Goal: Task Accomplishment & Management: Complete application form

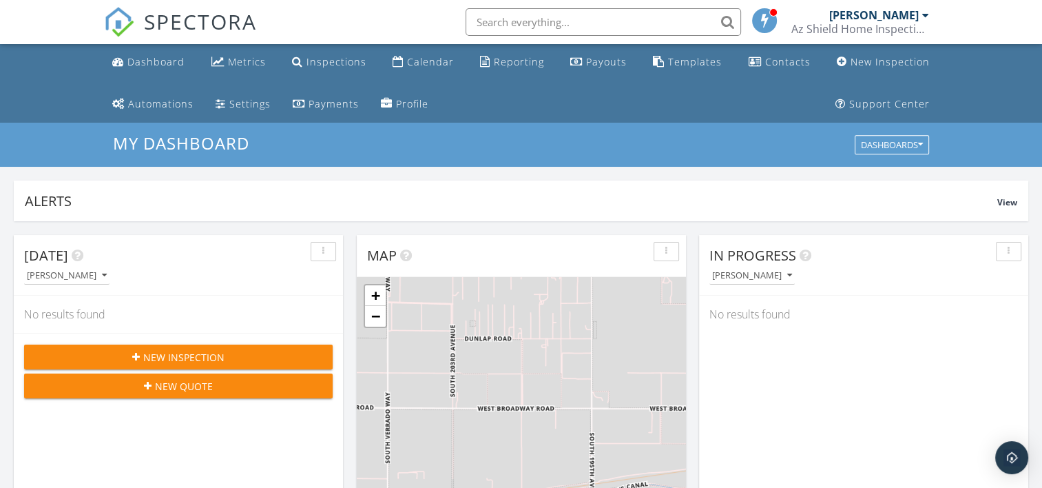
scroll to position [1275, 1063]
drag, startPoint x: 0, startPoint y: 0, endPoint x: 151, endPoint y: 55, distance: 160.6
click at [151, 55] on div "Dashboard" at bounding box center [155, 61] width 57 height 13
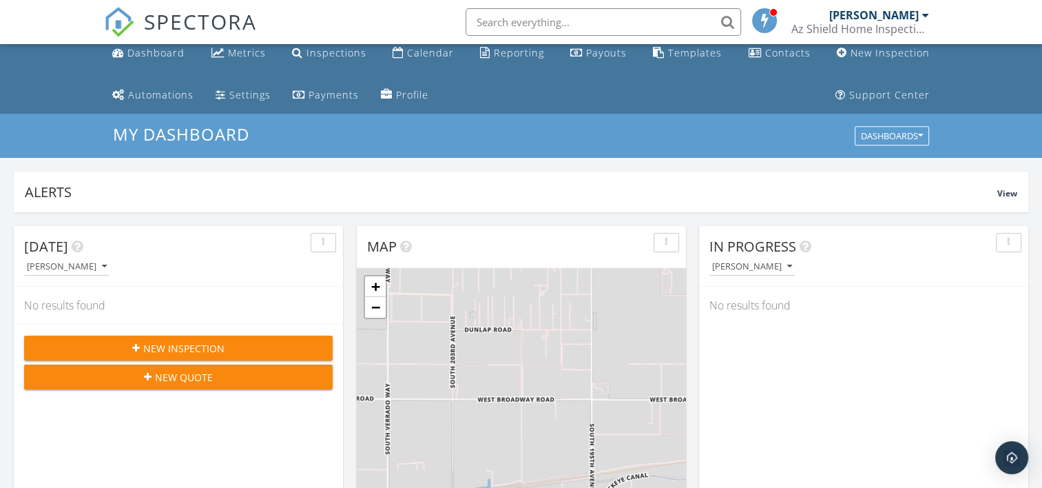
scroll to position [69, 0]
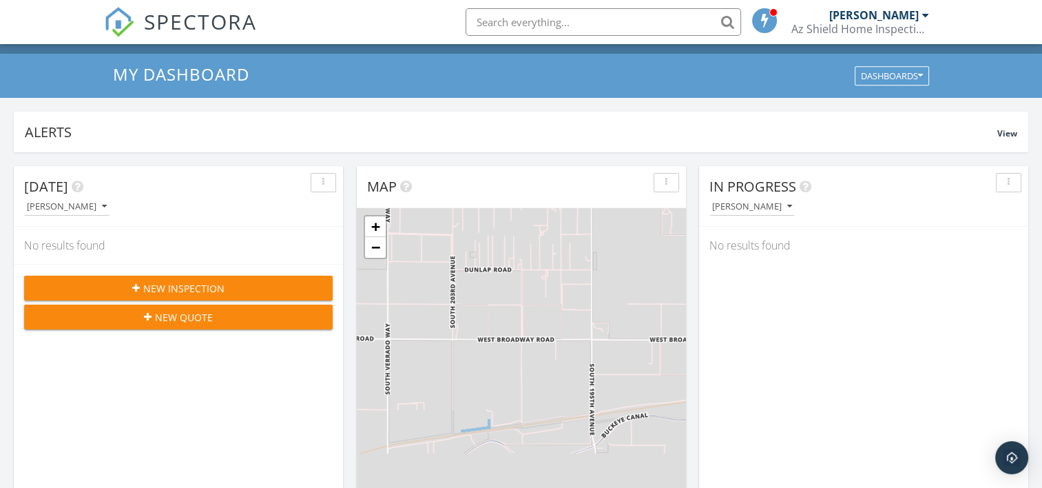
click at [207, 283] on span "New Inspection" at bounding box center [183, 288] width 81 height 14
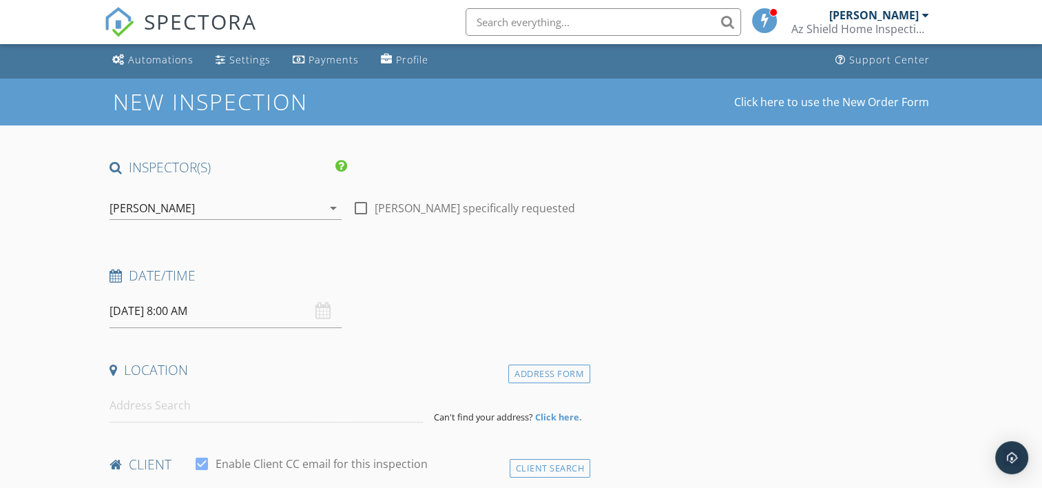
scroll to position [69, 0]
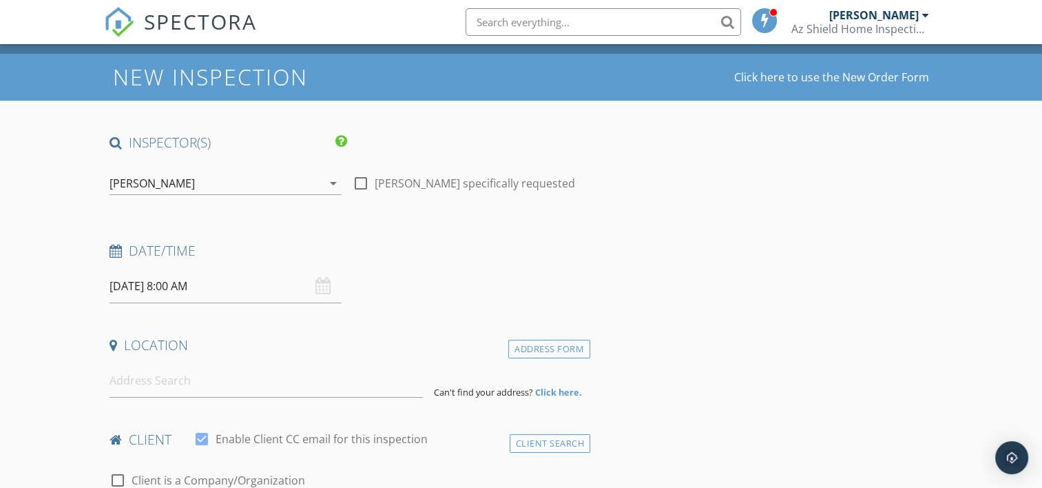
click at [192, 280] on input "09/30/2025 8:00 AM" at bounding box center [226, 286] width 232 height 34
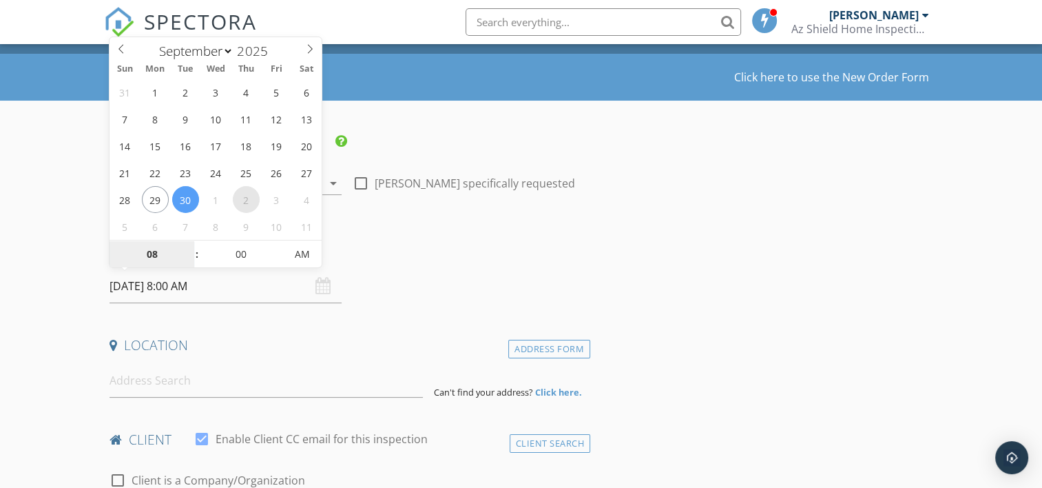
select select "9"
type input "[DATE] 8:00 AM"
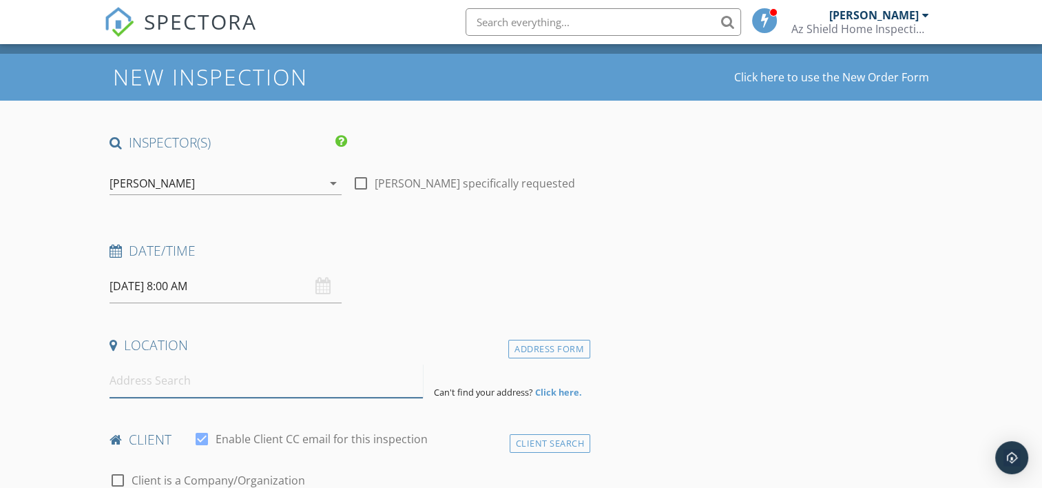
click at [149, 390] on input at bounding box center [266, 381] width 313 height 34
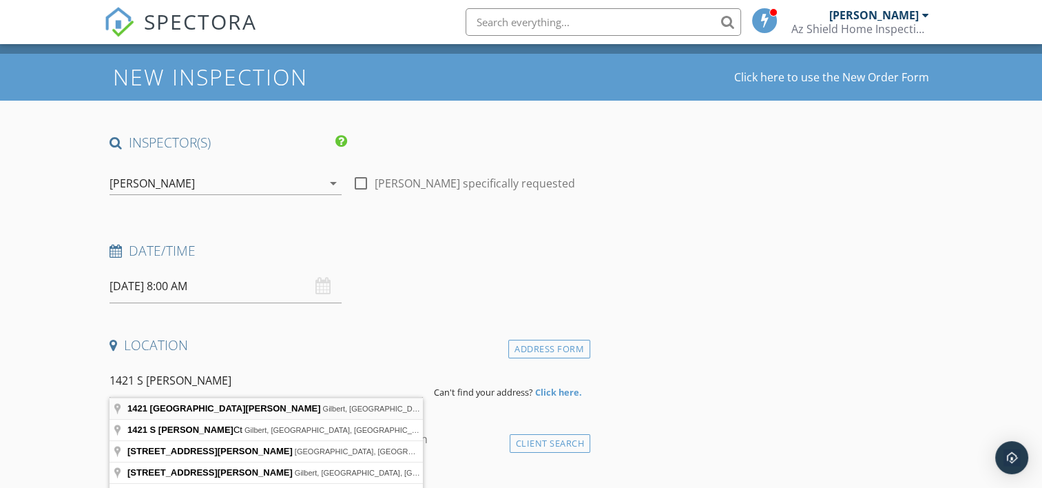
type input "1421 South Nielson Street, Gilbert, AZ, USA"
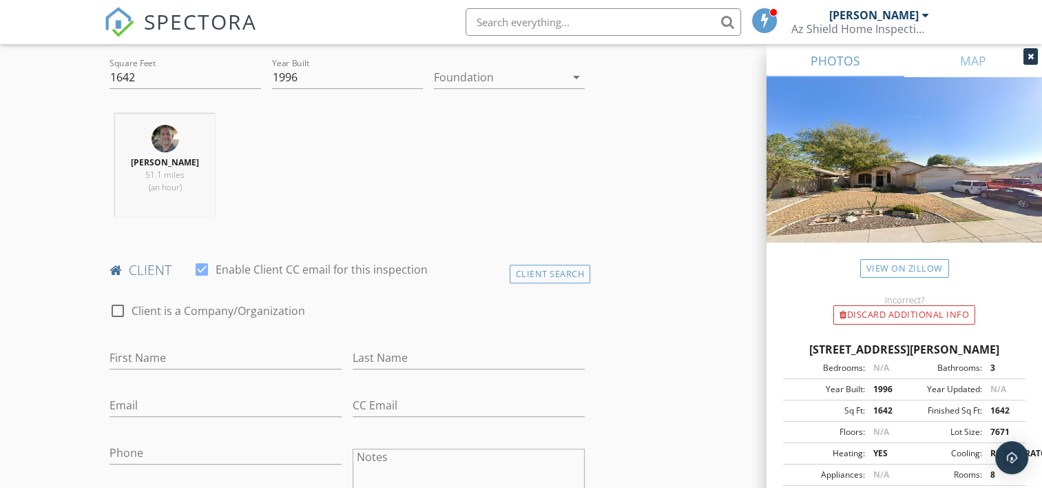
scroll to position [551, 0]
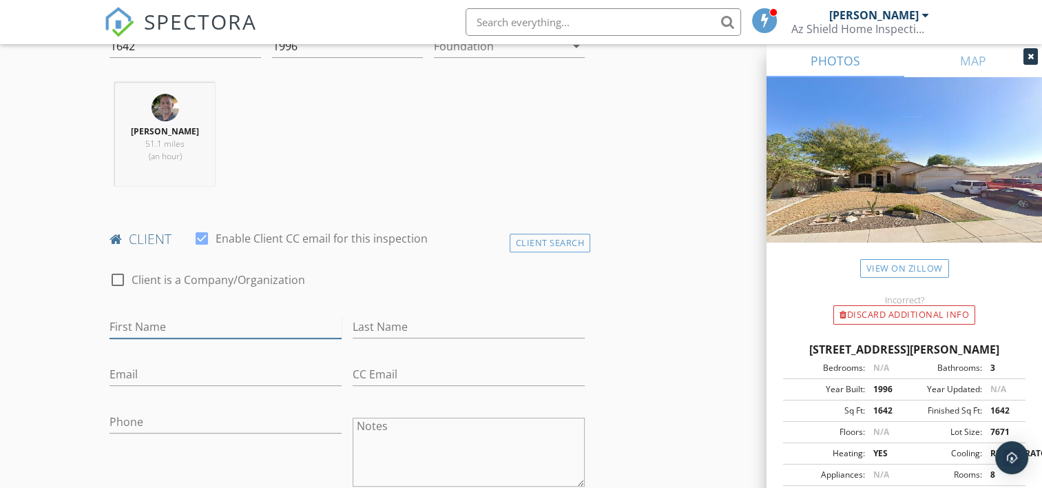
click at [147, 328] on input "First Name" at bounding box center [226, 326] width 232 height 23
type input "[PERSON_NAME]"
click at [424, 324] on input "Last Name" at bounding box center [469, 326] width 232 height 23
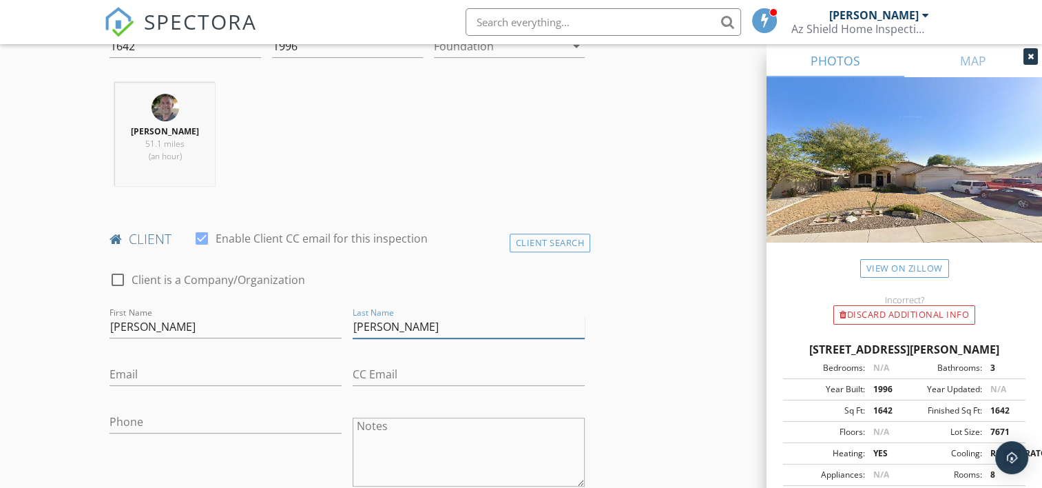
type input "[PERSON_NAME]"
click at [182, 373] on input "Email" at bounding box center [226, 374] width 232 height 23
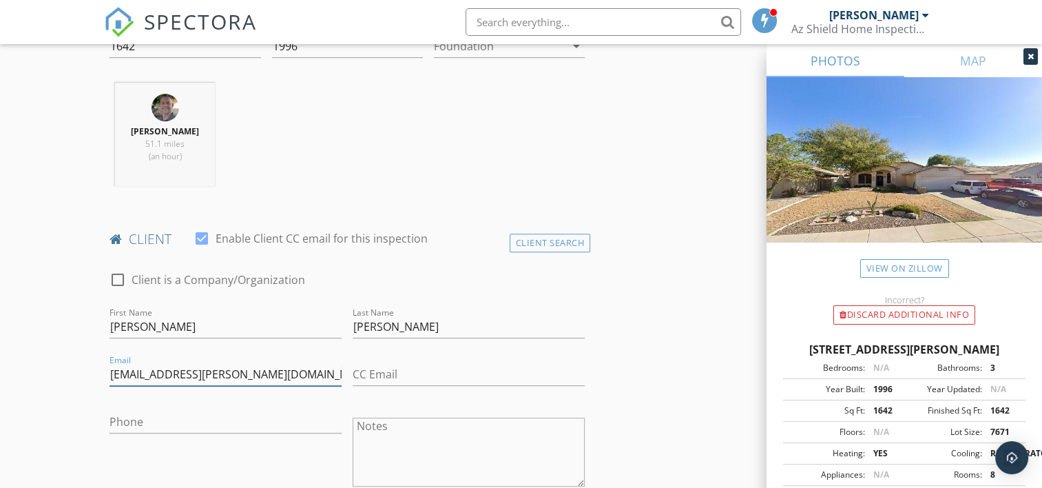
type input "[EMAIL_ADDRESS][PERSON_NAME][DOMAIN_NAME]"
click at [166, 428] on input "Phone" at bounding box center [226, 421] width 232 height 23
type input "[PHONE_NUMBER]"
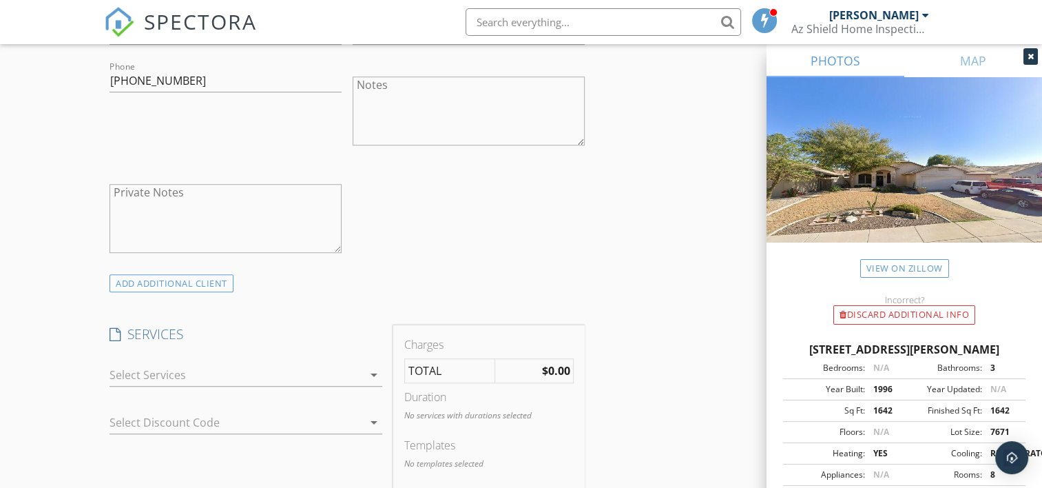
scroll to position [895, 0]
click at [211, 372] on div at bounding box center [236, 371] width 253 height 22
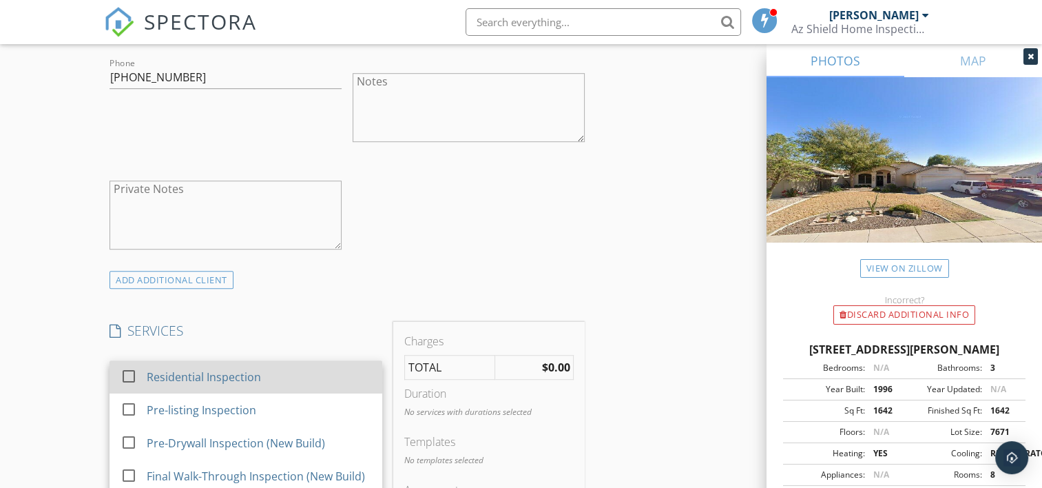
click at [213, 375] on div "Residential Inspection" at bounding box center [204, 376] width 114 height 17
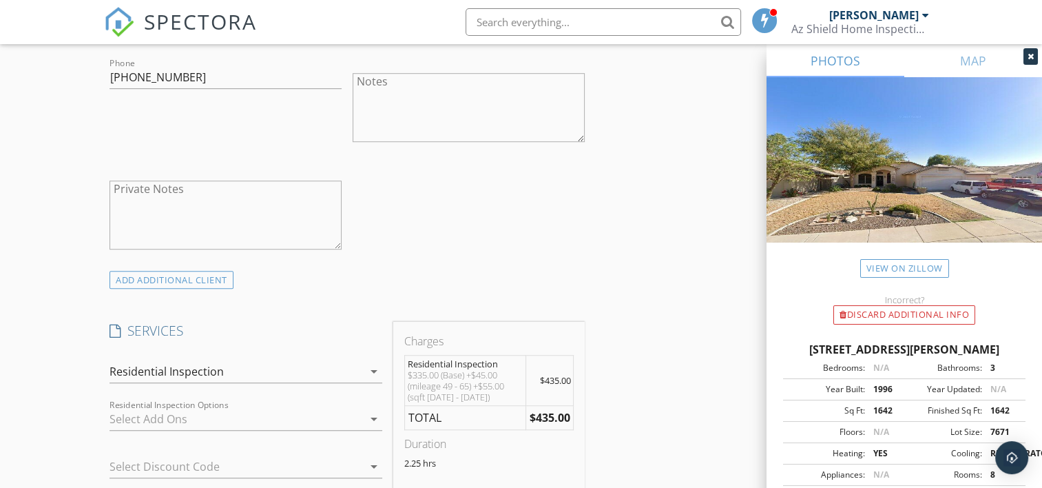
scroll to position [964, 0]
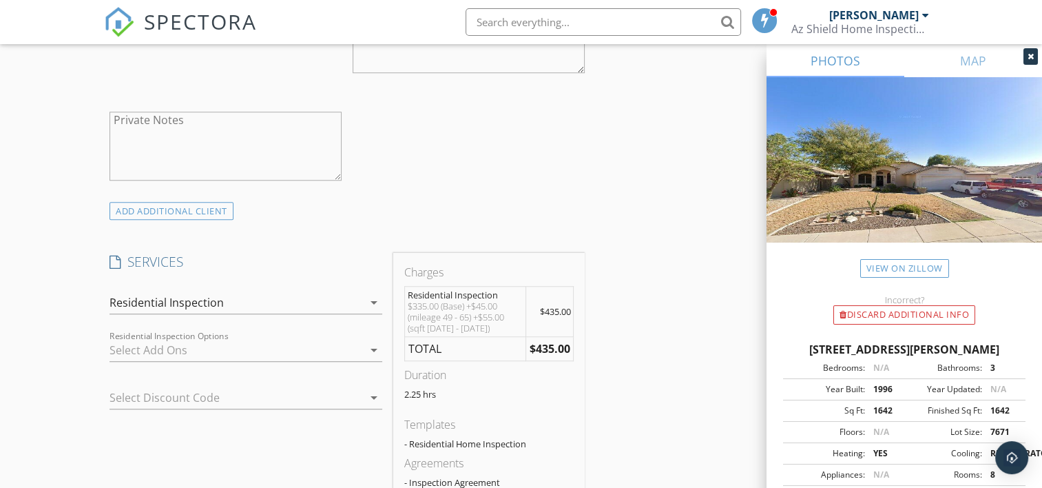
click at [157, 344] on div at bounding box center [236, 350] width 253 height 22
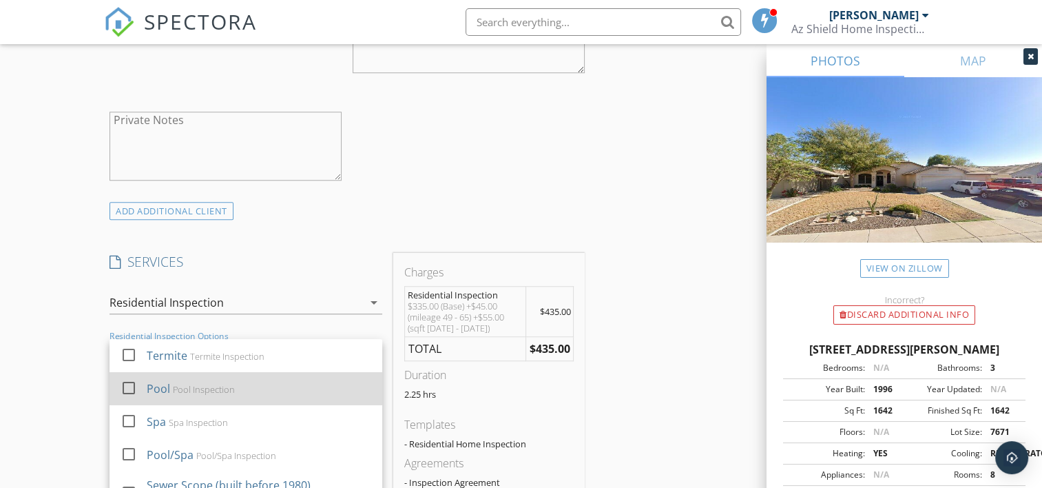
click at [167, 385] on div "Pool" at bounding box center [158, 388] width 23 height 17
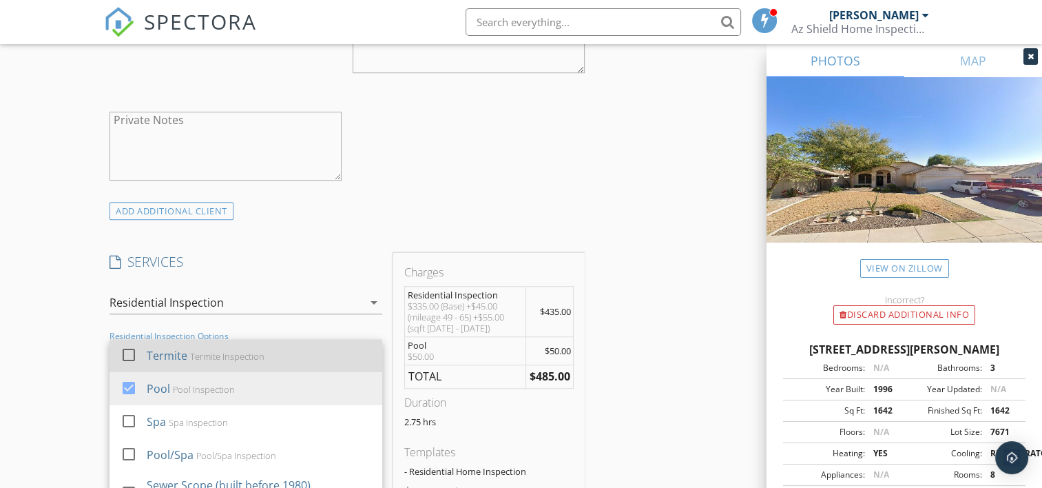
click at [210, 358] on div "Termite Inspection" at bounding box center [228, 356] width 74 height 11
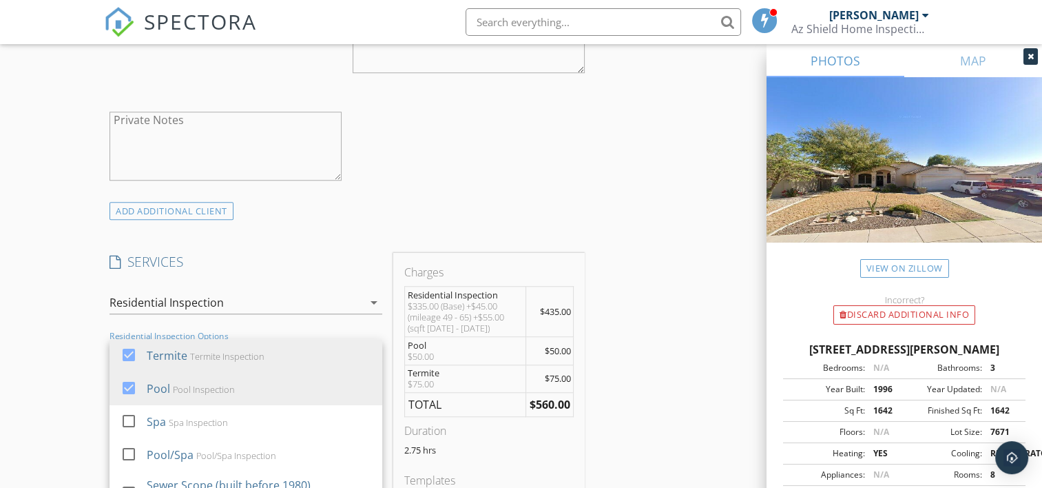
click at [49, 364] on div "New Inspection Click here to use the New Order Form INSPECTOR(S) check_box Doug…" at bounding box center [521, 458] width 1042 height 2601
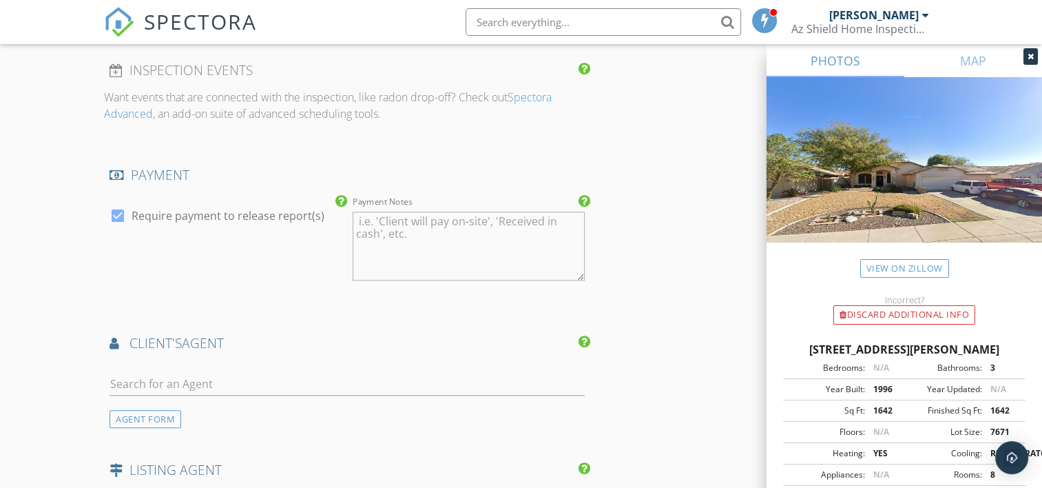
scroll to position [1584, 0]
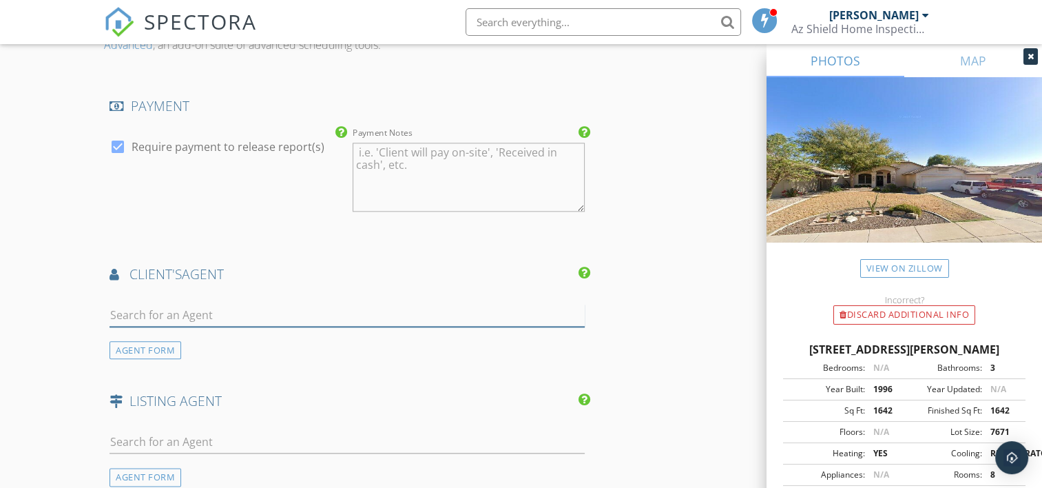
drag, startPoint x: 170, startPoint y: 317, endPoint x: 171, endPoint y: 309, distance: 8.3
click at [170, 317] on input "text" at bounding box center [347, 315] width 475 height 23
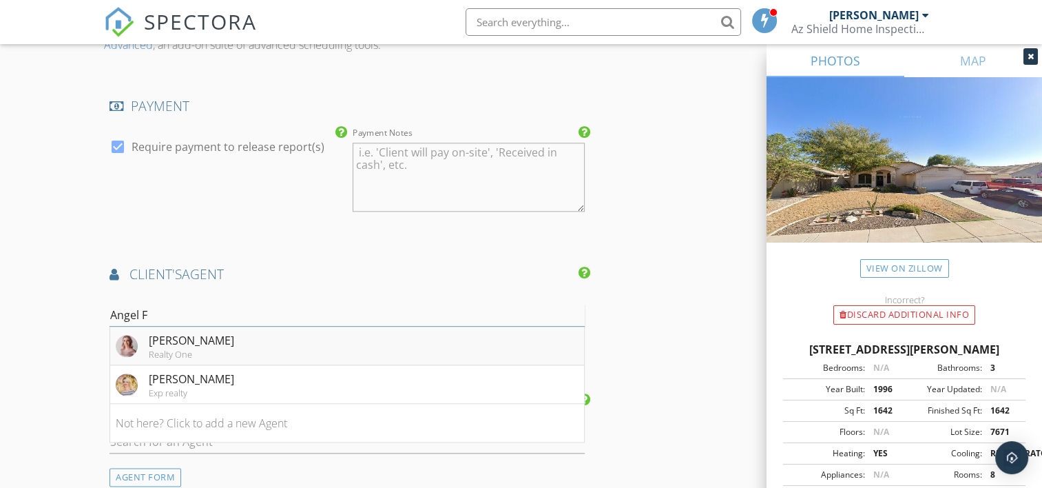
type input "Angel F"
click at [267, 338] on li "Angel Frauenthal Realty One" at bounding box center [347, 345] width 474 height 39
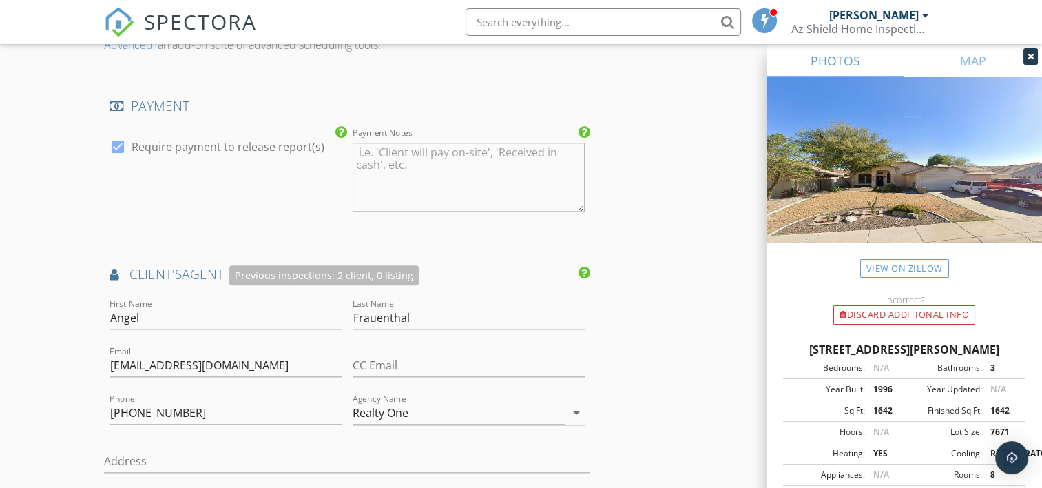
click at [41, 305] on div "New Inspection Click here to use the New Order Form INSPECTOR(S) check_box Doug…" at bounding box center [521, 43] width 1042 height 3009
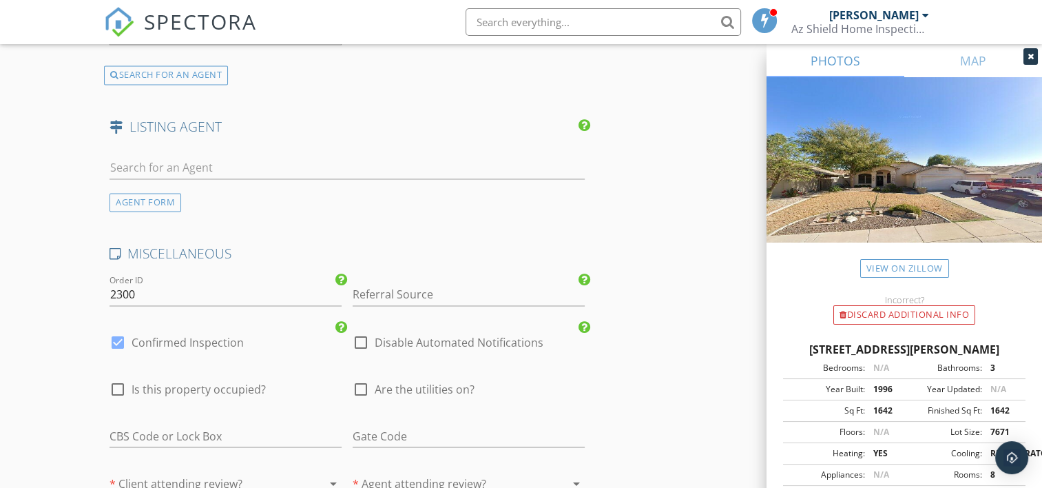
scroll to position [2342, 0]
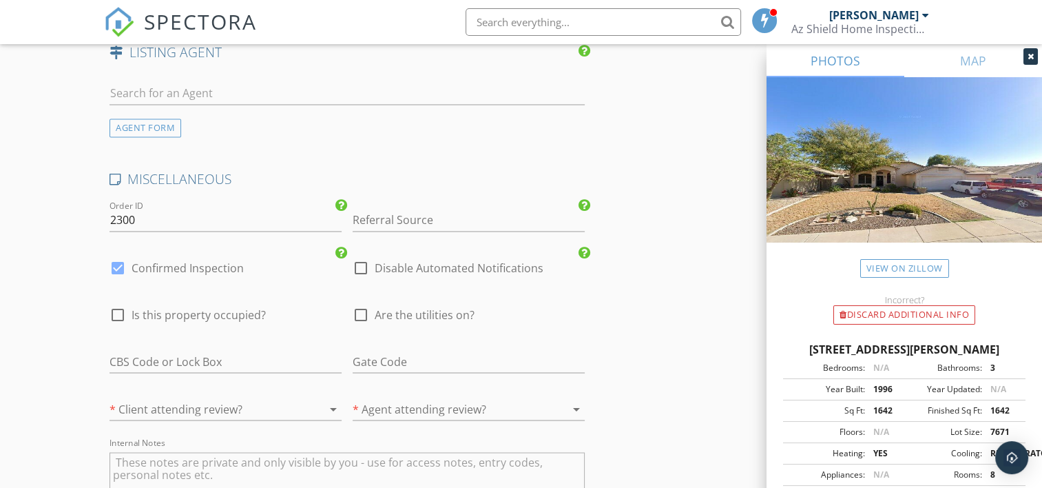
click at [355, 306] on div at bounding box center [360, 313] width 23 height 23
checkbox input "true"
click at [364, 260] on div at bounding box center [360, 267] width 23 height 23
checkbox input "true"
click at [234, 408] on div at bounding box center [207, 408] width 194 height 22
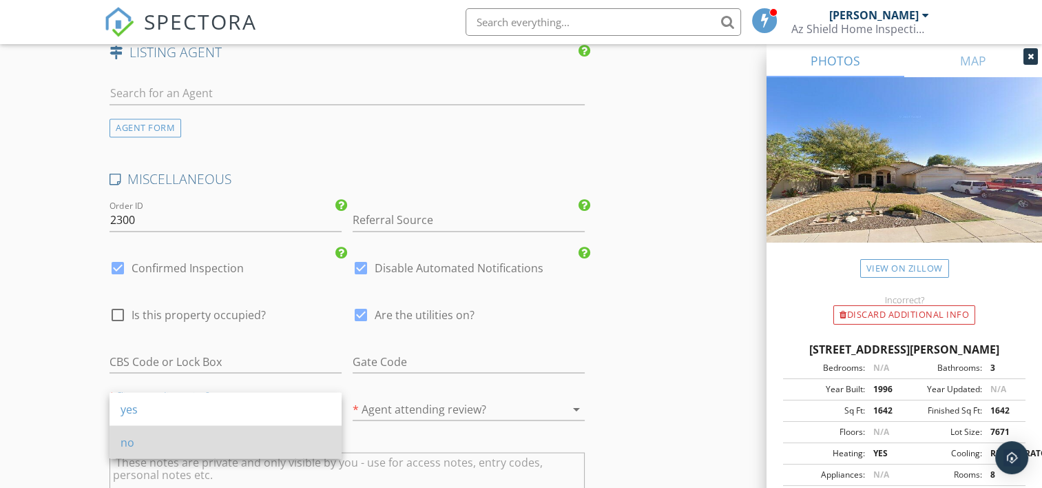
click at [238, 437] on div "no" at bounding box center [226, 441] width 210 height 17
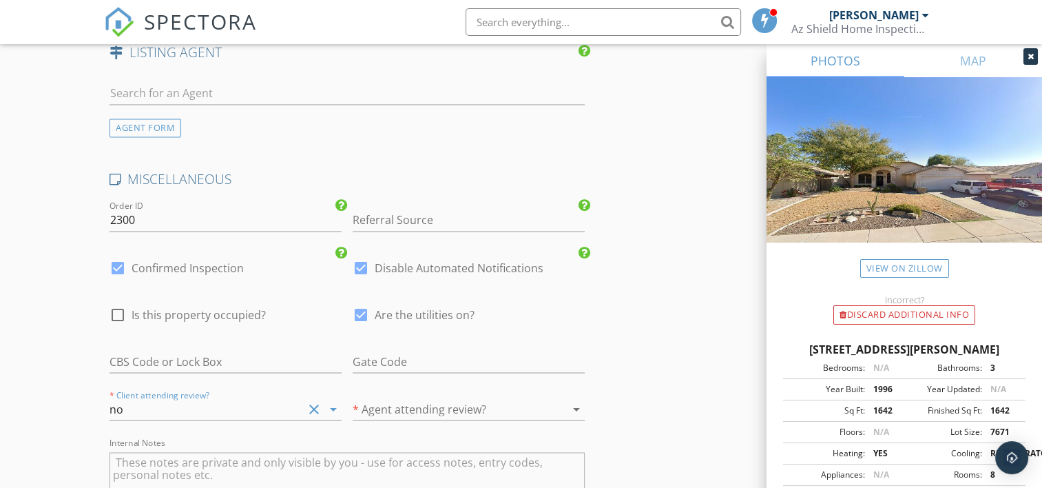
scroll to position [2331, 0]
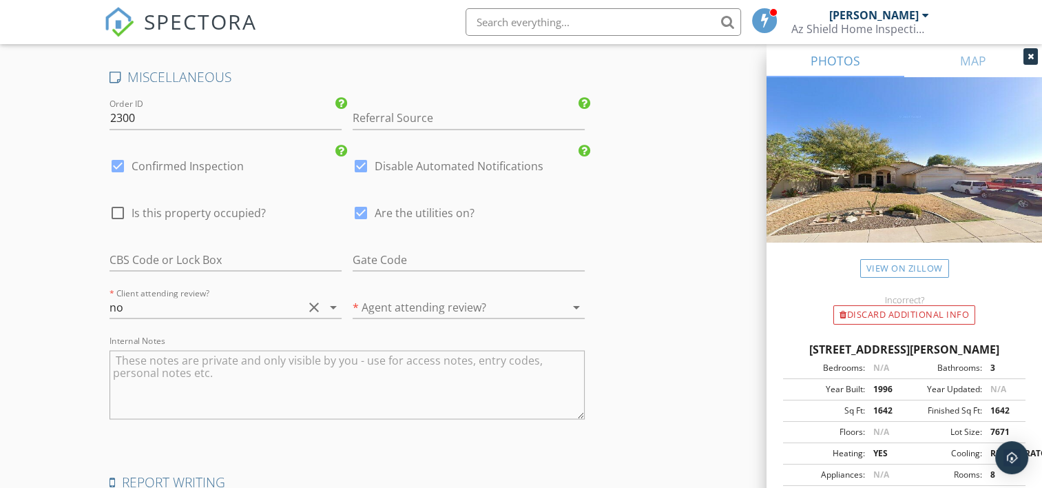
scroll to position [2468, 0]
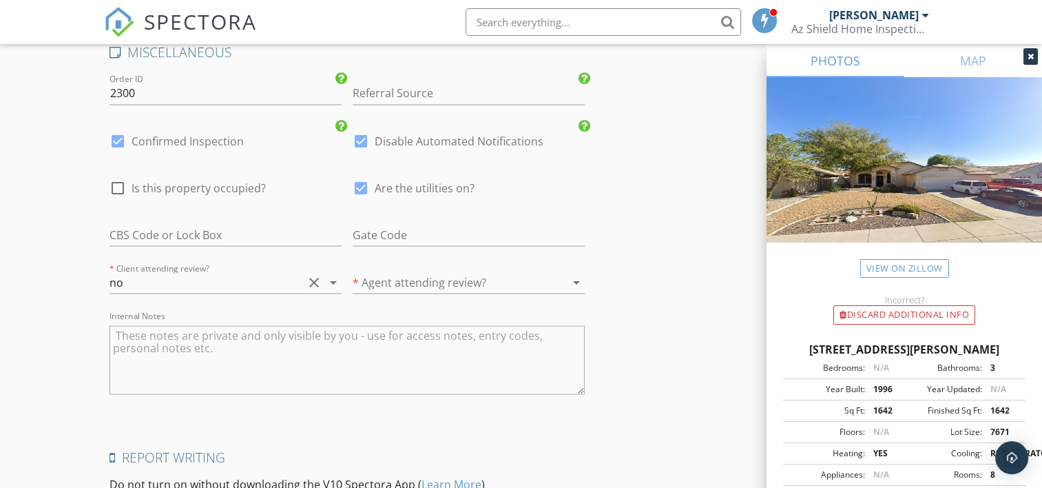
click at [434, 278] on div at bounding box center [450, 282] width 194 height 22
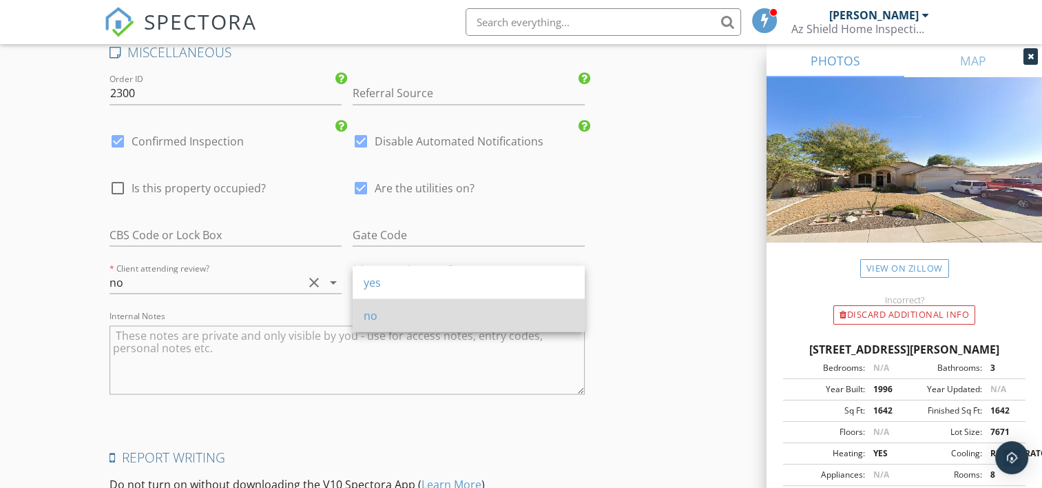
click at [455, 322] on div "no" at bounding box center [469, 314] width 210 height 17
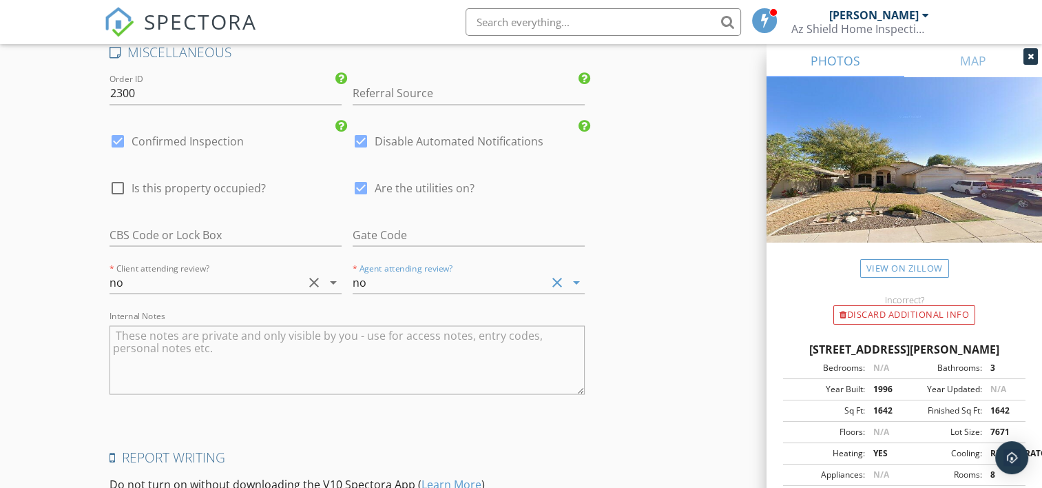
drag, startPoint x: 170, startPoint y: 366, endPoint x: 180, endPoint y: 339, distance: 29.4
click at [171, 359] on textarea "Internal Notes" at bounding box center [347, 359] width 475 height 69
click at [180, 339] on textarea "Internal Notes" at bounding box center [347, 359] width 475 height 69
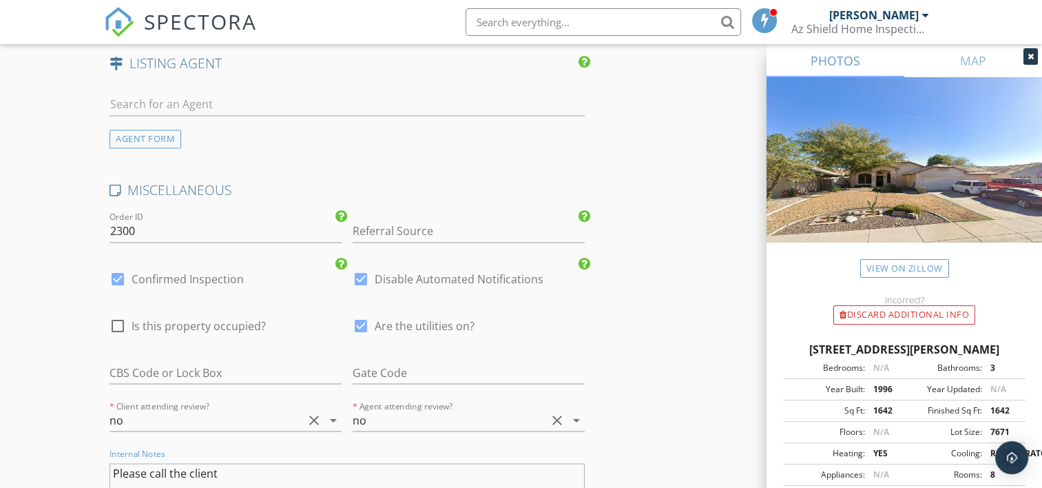
scroll to position [2606, 0]
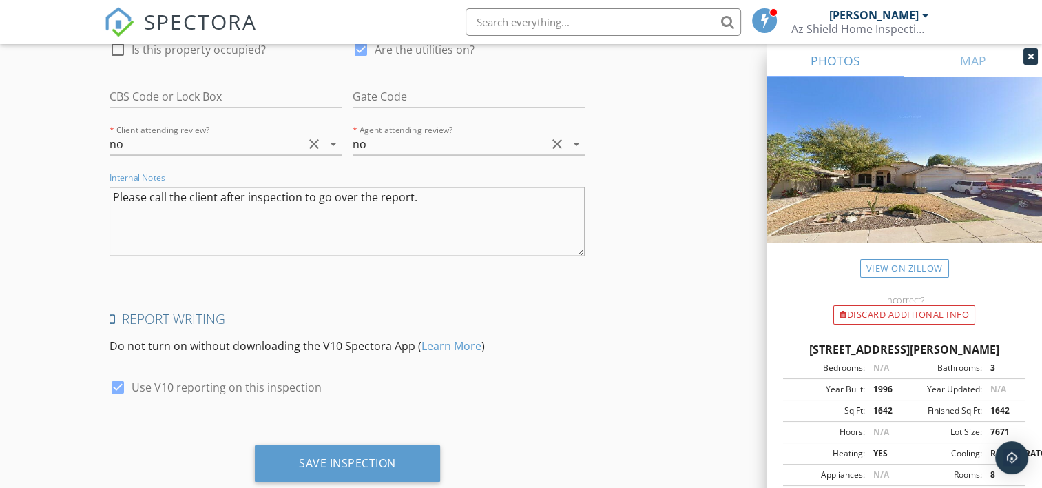
type textarea "Please call the client after inspection to go over the report."
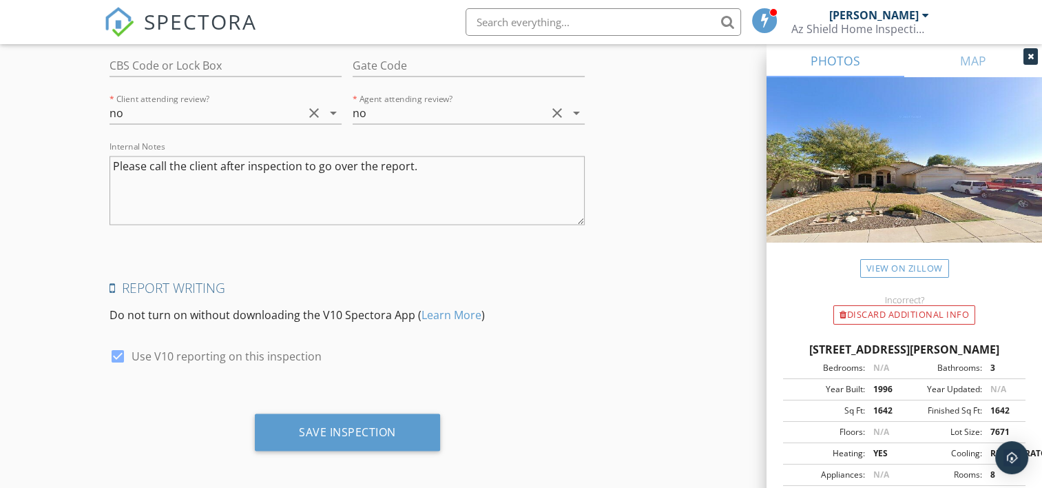
scroll to position [2638, 0]
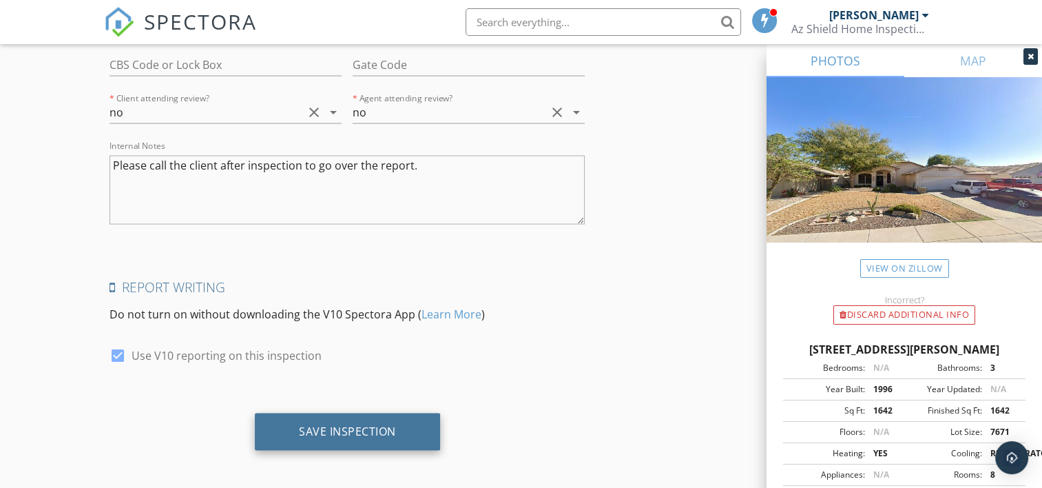
click at [377, 426] on div "Save Inspection" at bounding box center [347, 431] width 97 height 14
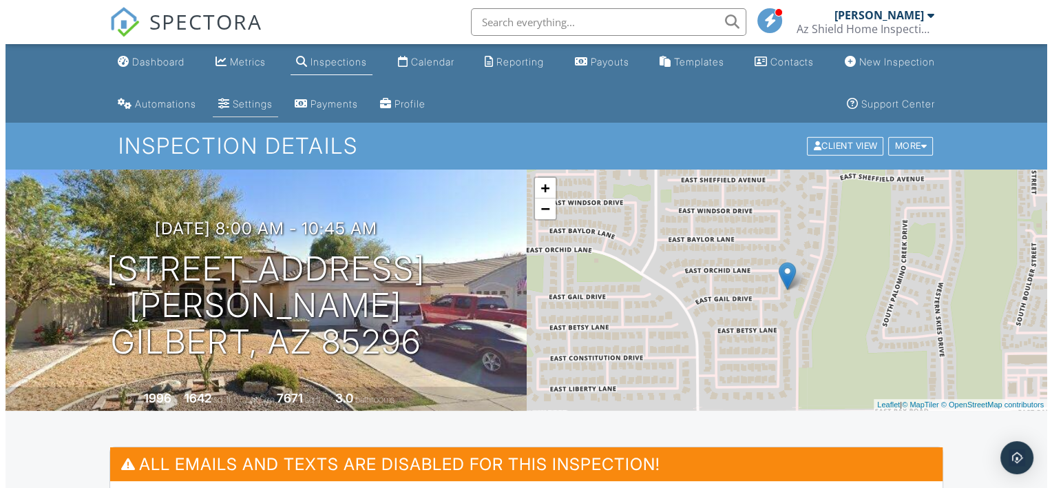
scroll to position [275, 0]
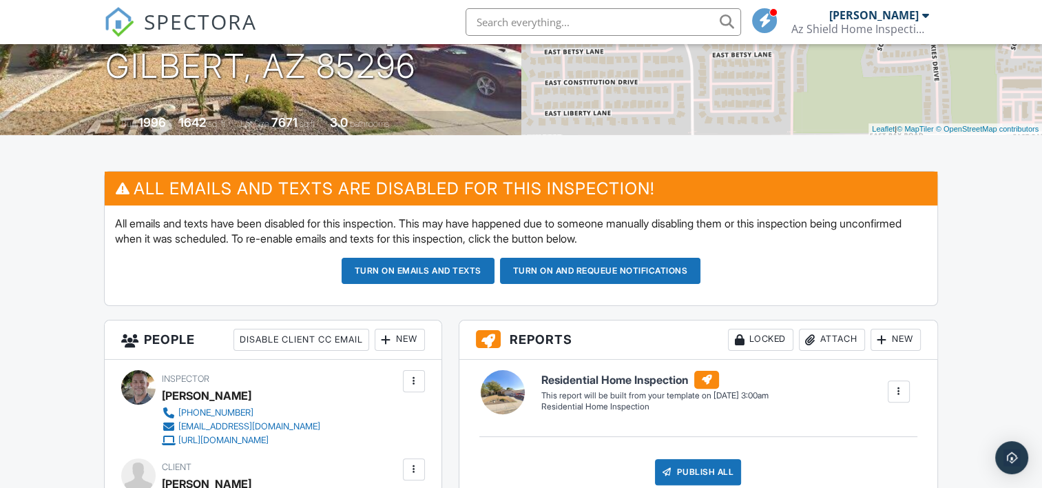
click at [419, 337] on div "New" at bounding box center [400, 340] width 50 height 22
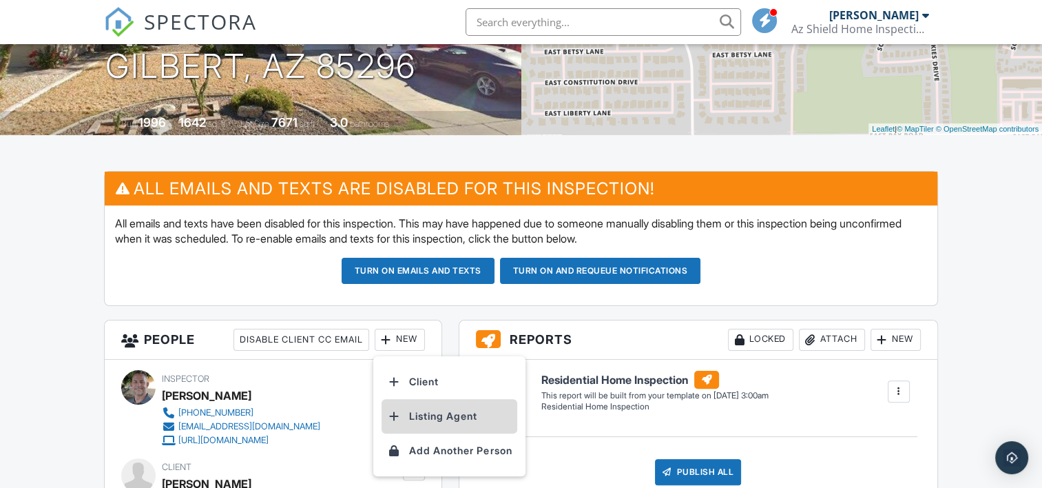
click at [421, 402] on li "Listing Agent" at bounding box center [450, 416] width 136 height 34
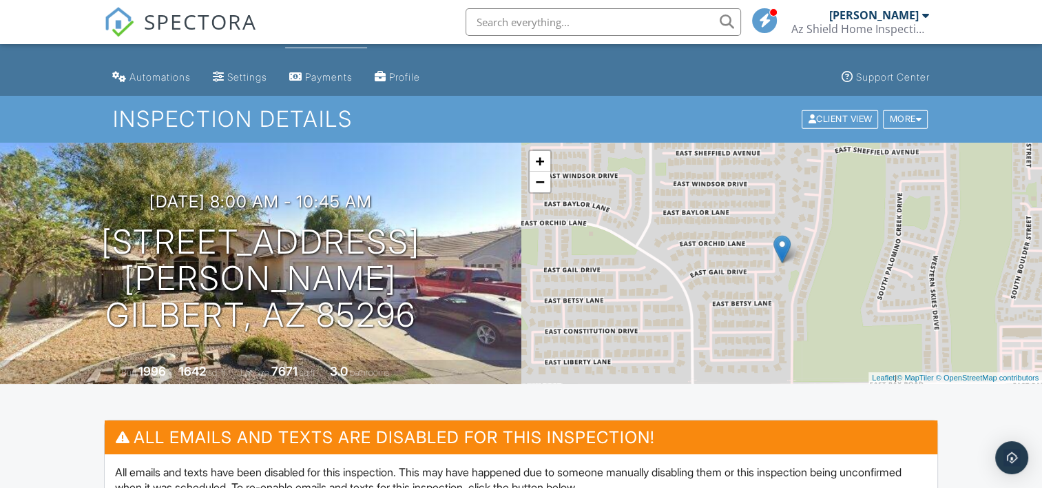
scroll to position [165, 0]
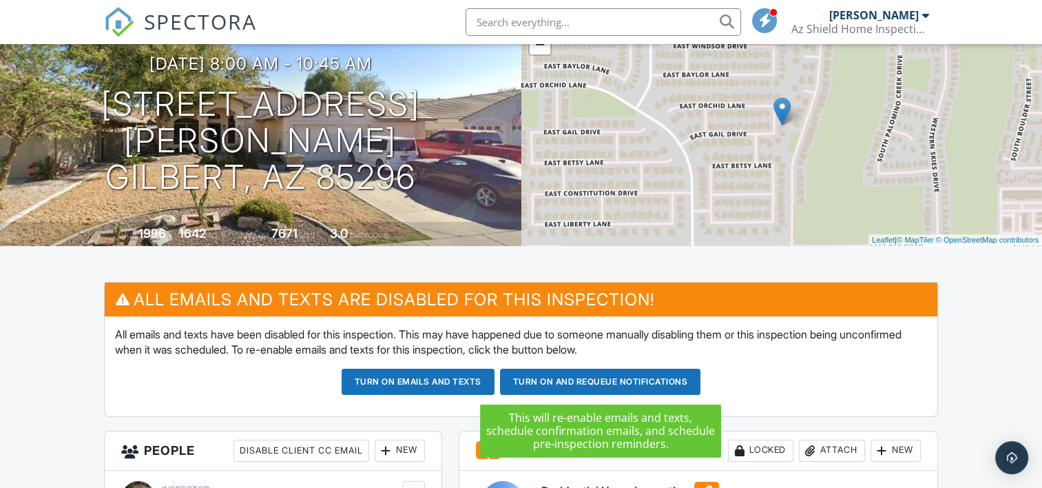
click at [666, 385] on button "Turn on and Requeue Notifications" at bounding box center [600, 381] width 201 height 26
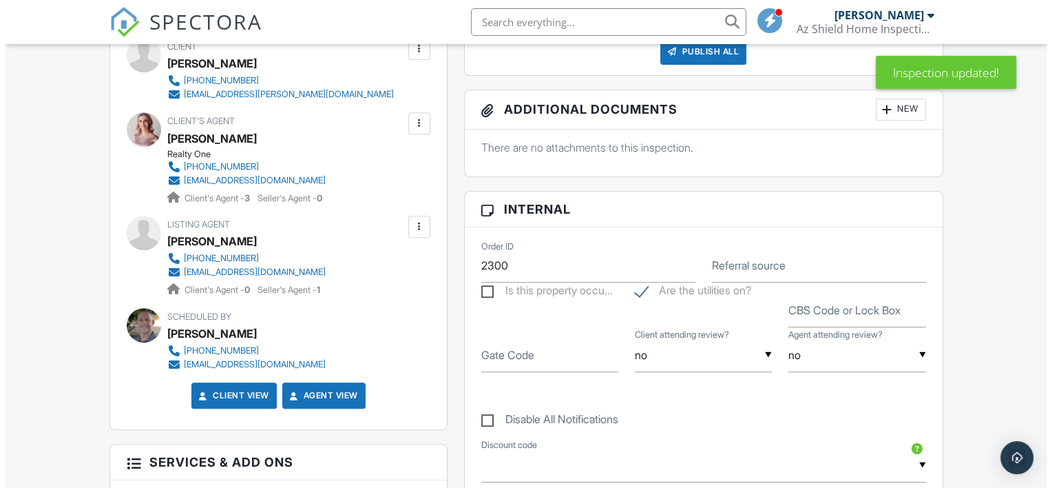
scroll to position [551, 0]
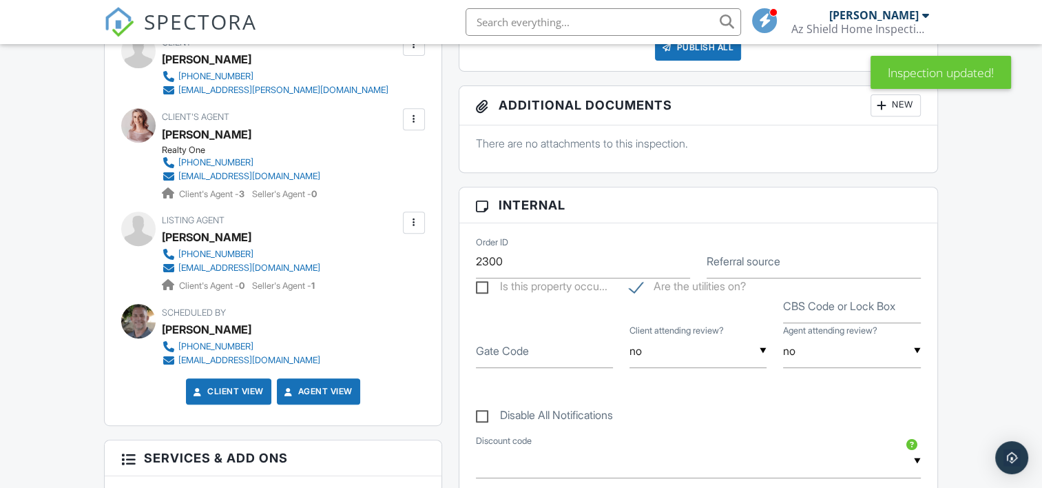
click at [410, 219] on div at bounding box center [414, 223] width 14 height 14
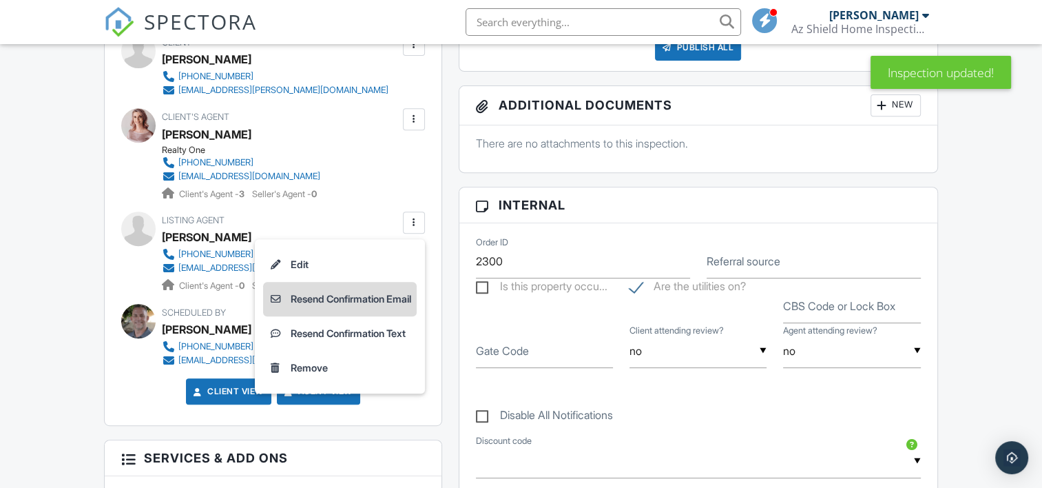
click at [390, 299] on li "Resend Confirmation Email" at bounding box center [340, 299] width 154 height 34
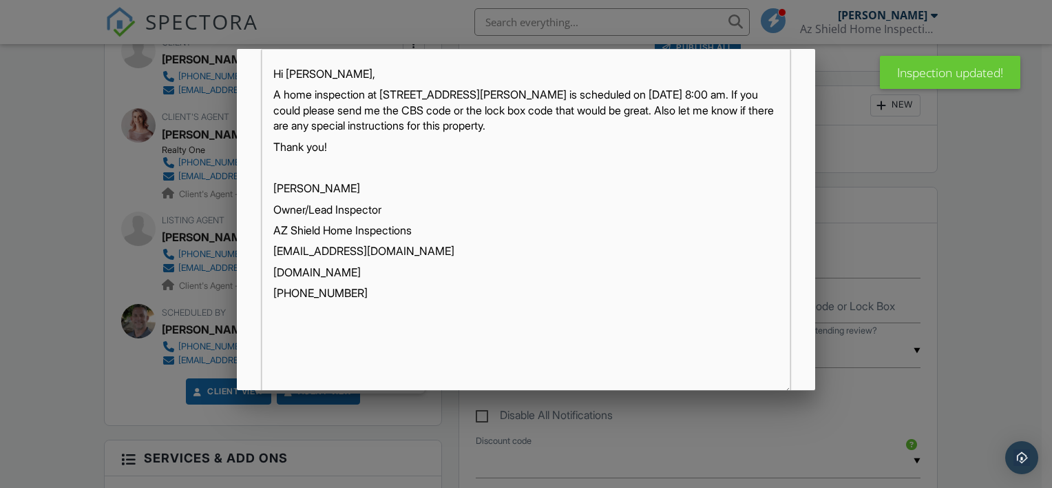
scroll to position [335, 0]
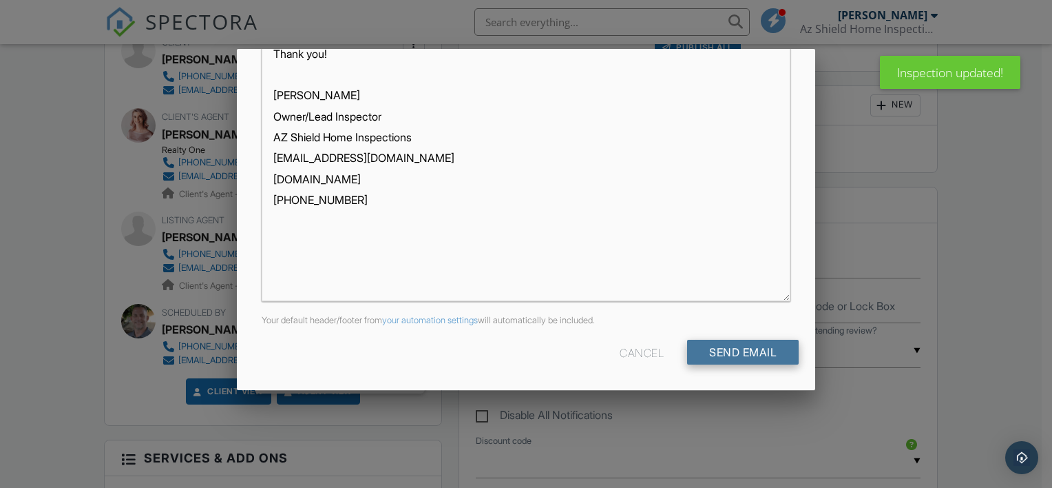
click at [735, 357] on input "Send Email" at bounding box center [743, 352] width 112 height 25
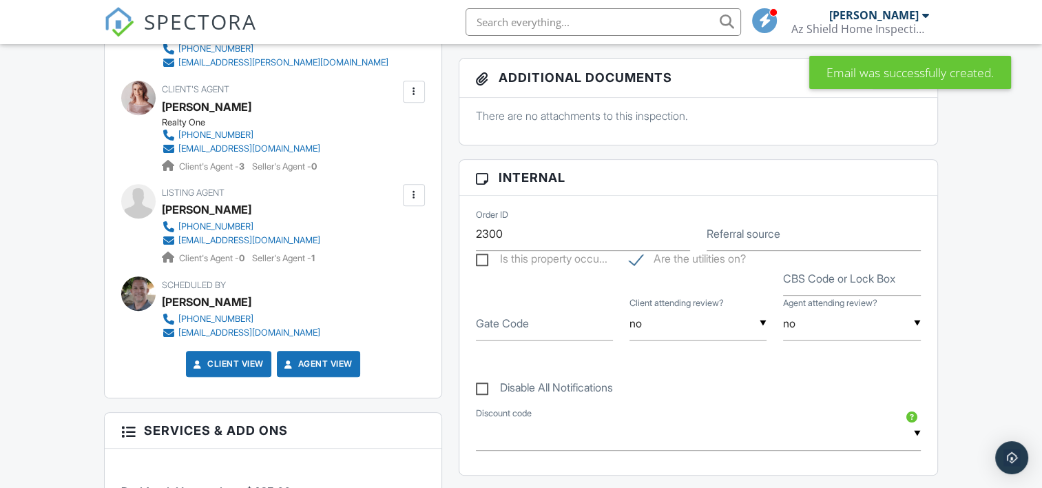
scroll to position [758, 0]
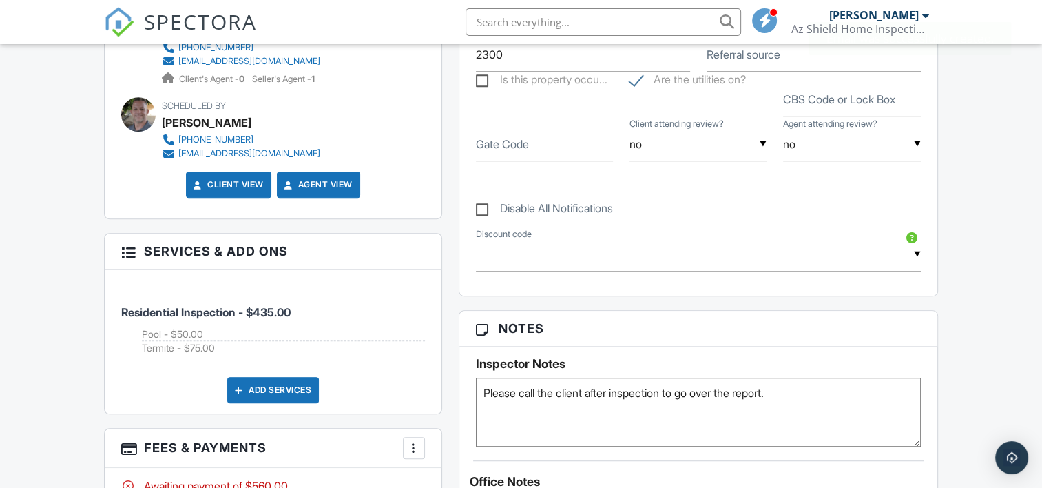
click at [796, 390] on textarea "Please call the client after inspection to go over the report." at bounding box center [698, 411] width 445 height 69
click at [799, 386] on textarea "Please call the client after inspection to go over the report." at bounding box center [698, 411] width 445 height 69
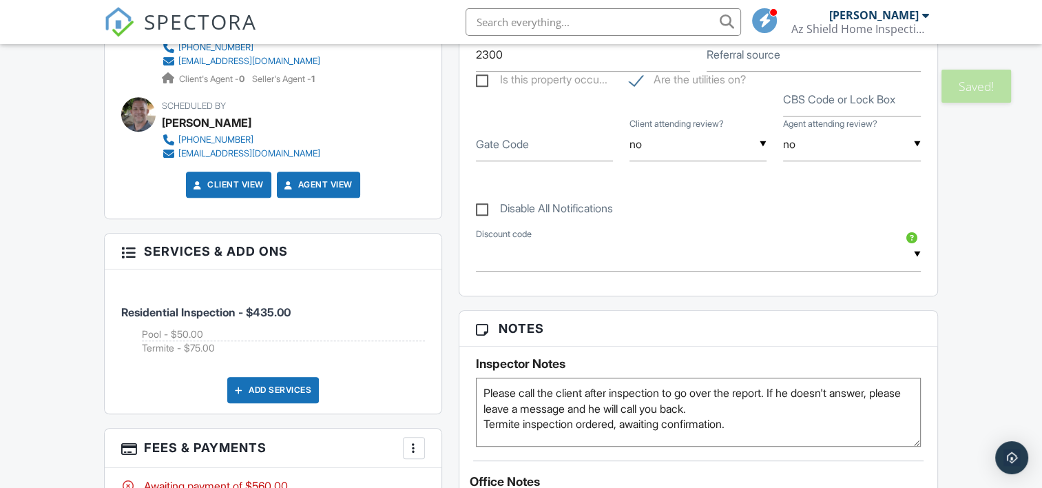
click at [1011, 366] on div "Dashboard Metrics Inspections Calendar Reporting Payouts Templates Contacts New…" at bounding box center [521, 326] width 1042 height 2078
drag, startPoint x: 576, startPoint y: 427, endPoint x: 523, endPoint y: 431, distance: 53.2
click at [523, 431] on textarea "Please call the client after inspection to go over the report." at bounding box center [698, 411] width 445 height 69
type textarea "Please call the client after inspection to go over the report. If he doesn't an…"
click at [951, 364] on div "Dashboard Metrics Inspections Calendar Reporting Payouts Templates Contacts New…" at bounding box center [521, 326] width 1042 height 2078
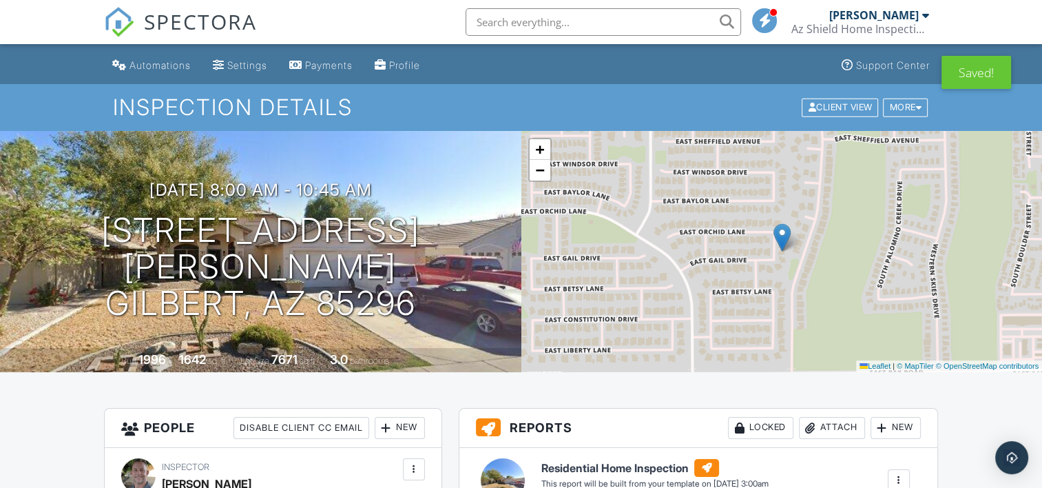
scroll to position [0, 0]
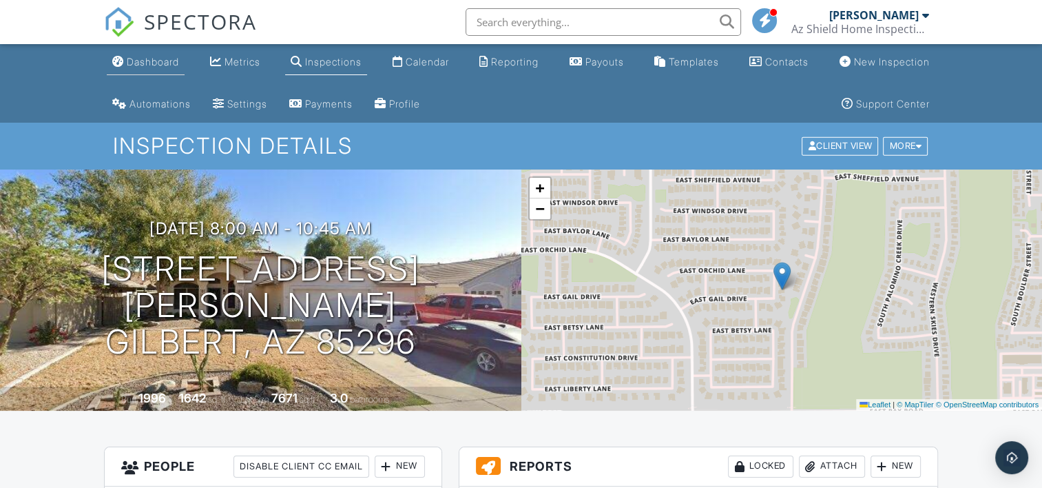
click at [161, 57] on div "Dashboard" at bounding box center [153, 62] width 52 height 12
